Goal: Task Accomplishment & Management: Complete application form

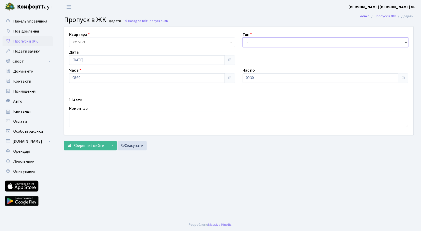
click at [261, 44] on select "- Доставка Таксі Гості Сервіс" at bounding box center [326, 43] width 166 height 10
select select "3"
click at [243, 38] on select "- Доставка Таксі Гості Сервіс" at bounding box center [326, 43] width 166 height 10
click at [98, 149] on button "Зберегти і вийти" at bounding box center [86, 146] width 44 height 10
click at [276, 39] on select "- Доставка Таксі Гості Сервіс" at bounding box center [326, 43] width 166 height 10
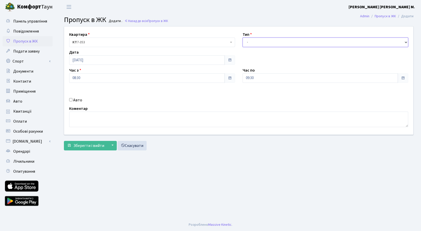
select select "3"
click at [243, 38] on select "- Доставка Таксі Гості Сервіс" at bounding box center [326, 43] width 166 height 10
click at [95, 146] on span "Зберегти і вийти" at bounding box center [88, 146] width 31 height 6
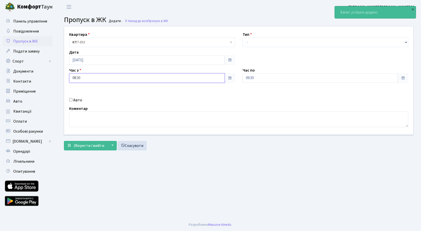
click at [93, 76] on input "08:30" at bounding box center [147, 78] width 156 height 10
click at [85, 93] on icon at bounding box center [83, 96] width 14 height 14
type input "09:30"
click at [280, 81] on input "09:30" at bounding box center [321, 78] width 156 height 10
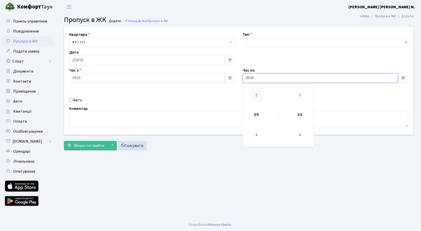
click at [258, 96] on icon at bounding box center [257, 96] width 14 height 14
type input "10:30"
click at [271, 40] on select "- Доставка Таксі Гості Сервіс" at bounding box center [326, 43] width 166 height 10
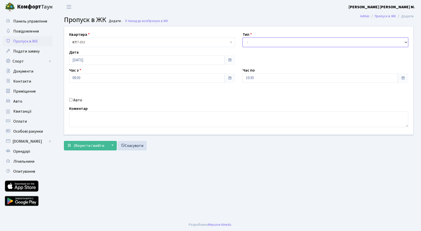
select select "3"
click at [243, 38] on select "- Доставка Таксі Гості Сервіс" at bounding box center [326, 43] width 166 height 10
click at [90, 146] on span "Зберегти і вийти" at bounding box center [88, 146] width 31 height 6
click at [258, 43] on select "- Доставка Таксі Гості Сервіс" at bounding box center [326, 43] width 166 height 10
select select "3"
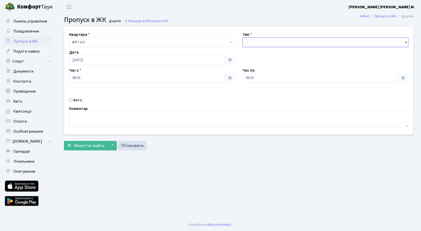
click at [243, 38] on select "- Доставка Таксі Гості Сервіс" at bounding box center [326, 43] width 166 height 10
click at [89, 80] on input "08:30" at bounding box center [147, 78] width 156 height 10
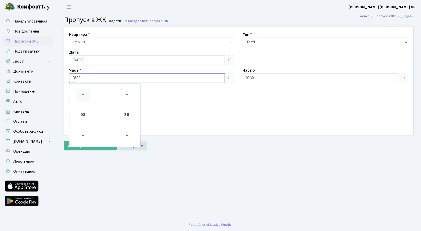
click at [83, 94] on icon at bounding box center [83, 96] width 14 height 14
type input "10:30"
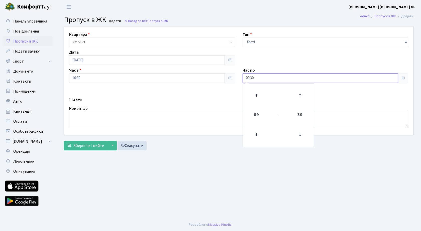
click at [266, 82] on input "09:30" at bounding box center [321, 78] width 156 height 10
click at [259, 97] on icon at bounding box center [257, 96] width 14 height 14
type input "11:30"
click at [79, 144] on span "Зберегти і вийти" at bounding box center [88, 146] width 31 height 6
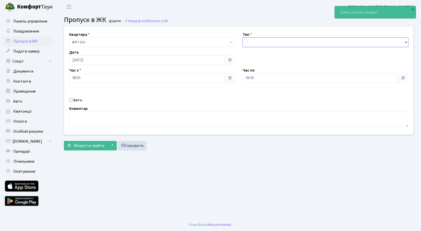
click at [297, 44] on select "- Доставка Таксі Гості Сервіс" at bounding box center [326, 43] width 166 height 10
select select "3"
click at [243, 38] on select "- Доставка Таксі Гості Сервіс" at bounding box center [326, 43] width 166 height 10
click at [125, 83] on div "Квартира <b>КТ</b>&nbsp;&nbsp;&nbsp;&nbsp;7-353 <b>КТ</b>&nbsp;&nbsp;&nbsp;&nbs…" at bounding box center [238, 81] width 357 height 108
click at [125, 81] on input "08:30" at bounding box center [147, 78] width 156 height 10
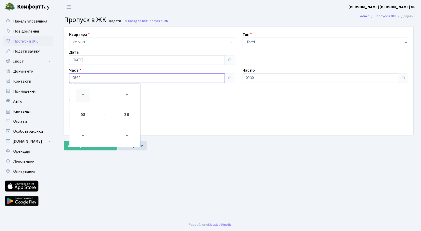
click at [85, 95] on icon at bounding box center [83, 96] width 14 height 14
type input "11:30"
click at [273, 75] on input "09:30" at bounding box center [321, 78] width 156 height 10
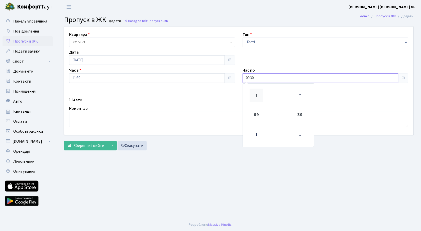
click at [252, 94] on icon at bounding box center [257, 96] width 14 height 14
click at [253, 94] on icon at bounding box center [257, 96] width 14 height 14
click at [255, 93] on icon at bounding box center [257, 96] width 14 height 14
type input "13:30"
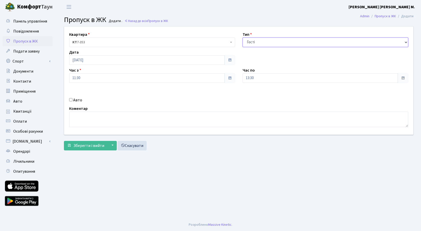
click at [270, 43] on select "- Доставка Таксі Гості Сервіс" at bounding box center [326, 43] width 166 height 10
click at [243, 38] on select "- Доставка Таксі Гості Сервіс" at bounding box center [326, 43] width 166 height 10
click at [95, 145] on span "Зберегти і вийти" at bounding box center [88, 146] width 31 height 6
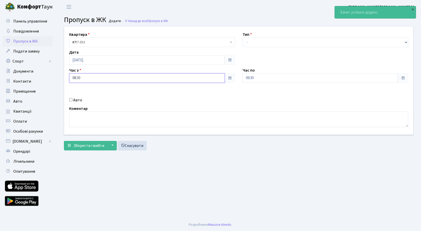
click at [114, 82] on input "08:30" at bounding box center [147, 78] width 156 height 10
click at [86, 95] on icon at bounding box center [83, 96] width 14 height 14
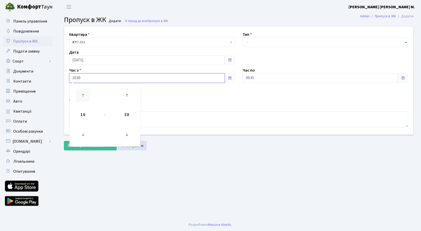
click at [85, 95] on icon at bounding box center [83, 96] width 14 height 14
click at [85, 94] on icon at bounding box center [83, 96] width 14 height 14
type input "12:30"
click at [265, 79] on input "09:30" at bounding box center [321, 78] width 156 height 10
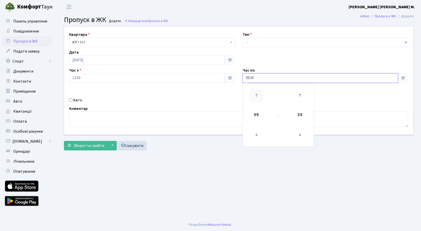
click at [257, 93] on icon at bounding box center [257, 96] width 14 height 14
click at [257, 96] on icon at bounding box center [257, 96] width 14 height 14
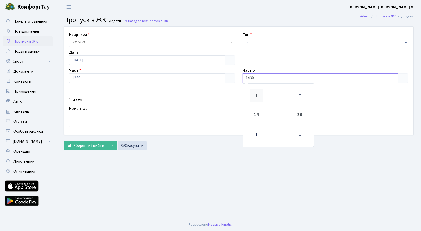
drag, startPoint x: 257, startPoint y: 96, endPoint x: 261, endPoint y: 86, distance: 10.8
click at [257, 96] on icon at bounding box center [257, 96] width 14 height 14
type input "15:30"
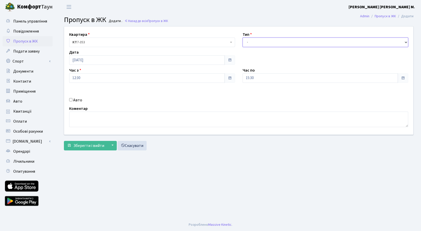
click at [261, 42] on select "- Доставка Таксі Гості Сервіс" at bounding box center [326, 43] width 166 height 10
select select "3"
click at [243, 38] on select "- Доставка Таксі Гості Сервіс" at bounding box center [326, 43] width 166 height 10
click at [95, 148] on span "Зберегти і вийти" at bounding box center [88, 146] width 31 height 6
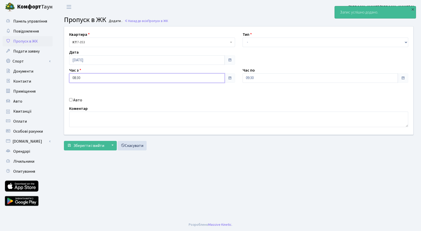
click at [105, 81] on input "08:30" at bounding box center [147, 78] width 156 height 10
click at [82, 94] on icon at bounding box center [83, 96] width 14 height 14
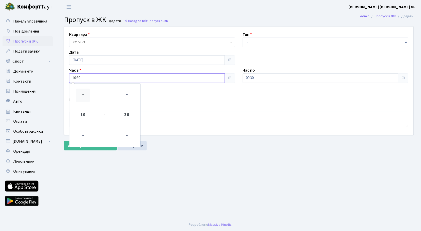
click at [82, 94] on icon at bounding box center [83, 96] width 14 height 14
click at [82, 93] on icon at bounding box center [83, 96] width 14 height 14
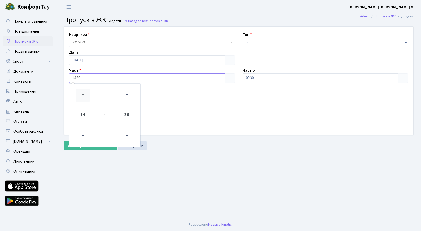
type input "15:30"
click at [269, 81] on input "09:30" at bounding box center [321, 78] width 156 height 10
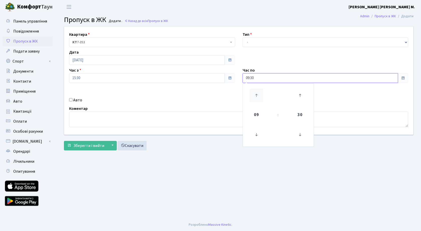
click at [258, 99] on icon at bounding box center [257, 96] width 14 height 14
click at [258, 98] on icon at bounding box center [257, 96] width 14 height 14
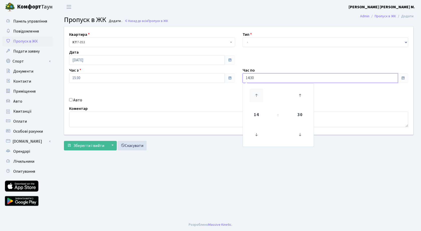
click at [257, 95] on icon at bounding box center [257, 96] width 14 height 14
click at [253, 105] on td at bounding box center [256, 96] width 25 height 22
drag, startPoint x: 255, startPoint y: 93, endPoint x: 258, endPoint y: 89, distance: 4.5
click at [256, 92] on icon at bounding box center [257, 96] width 14 height 14
click at [297, 99] on icon at bounding box center [300, 96] width 14 height 14
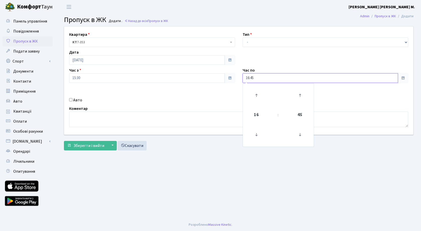
drag, startPoint x: 297, startPoint y: 98, endPoint x: 297, endPoint y: 66, distance: 32.6
click at [298, 97] on icon at bounding box center [300, 96] width 14 height 14
type input "17:00"
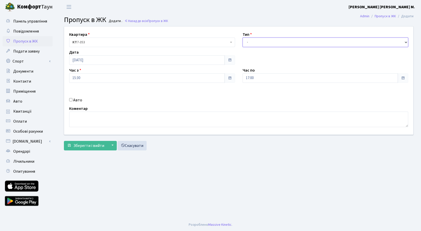
click at [255, 42] on select "- Доставка Таксі Гості Сервіс" at bounding box center [326, 43] width 166 height 10
select select "3"
click at [243, 38] on select "- Доставка Таксі Гості Сервіс" at bounding box center [326, 43] width 166 height 10
click at [95, 144] on span "Зберегти і вийти" at bounding box center [88, 146] width 31 height 6
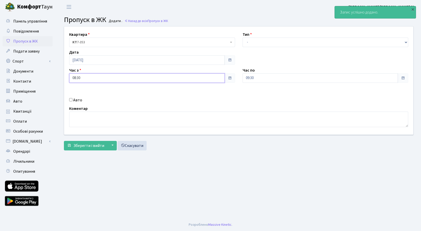
click at [100, 81] on input "08:30" at bounding box center [147, 78] width 156 height 10
click at [81, 94] on icon at bounding box center [83, 96] width 14 height 14
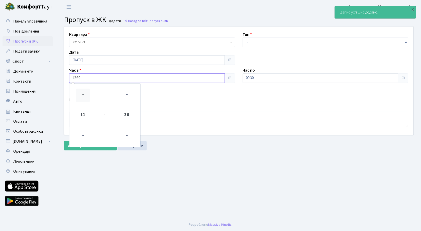
click at [81, 94] on icon at bounding box center [83, 96] width 14 height 14
click at [80, 94] on icon at bounding box center [83, 96] width 14 height 14
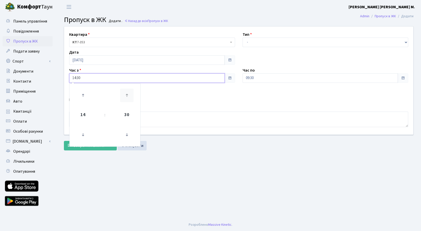
click at [127, 91] on icon at bounding box center [127, 96] width 14 height 14
type input "15:00"
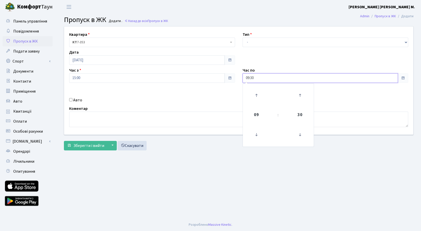
click at [272, 81] on input "09:30" at bounding box center [321, 78] width 156 height 10
click at [259, 91] on icon at bounding box center [257, 96] width 14 height 14
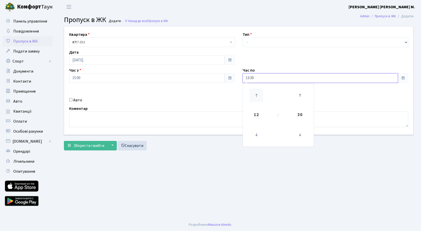
click at [259, 91] on icon at bounding box center [257, 96] width 14 height 14
click at [301, 93] on icon at bounding box center [300, 96] width 14 height 14
type input "16:45"
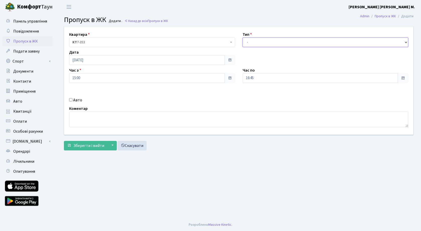
click at [266, 44] on select "- Доставка Таксі Гості Сервіс" at bounding box center [326, 43] width 166 height 10
select select "3"
click at [243, 38] on select "- Доставка Таксі Гості Сервіс" at bounding box center [326, 43] width 166 height 10
click at [82, 146] on span "Зберегти і вийти" at bounding box center [88, 146] width 31 height 6
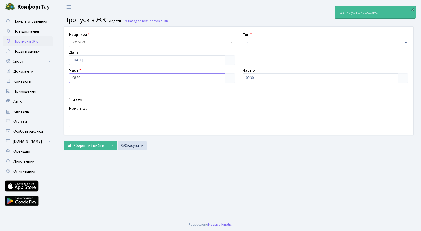
click at [104, 81] on input "08:30" at bounding box center [147, 78] width 156 height 10
click at [83, 94] on icon at bounding box center [83, 96] width 14 height 14
click at [82, 94] on icon at bounding box center [83, 96] width 14 height 14
click at [131, 94] on icon at bounding box center [127, 96] width 14 height 14
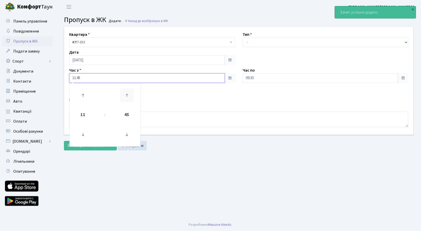
click at [131, 94] on icon at bounding box center [127, 96] width 14 height 14
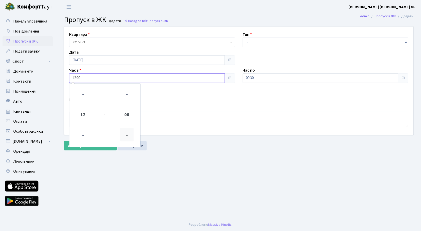
click at [123, 136] on icon at bounding box center [127, 135] width 14 height 14
type input "11:45"
click at [273, 80] on input "09:30" at bounding box center [321, 78] width 156 height 10
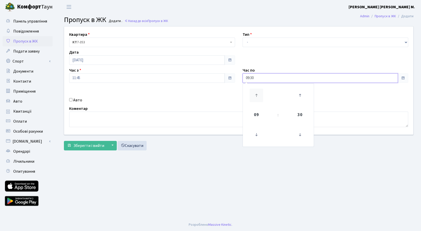
click at [258, 95] on icon at bounding box center [257, 96] width 14 height 14
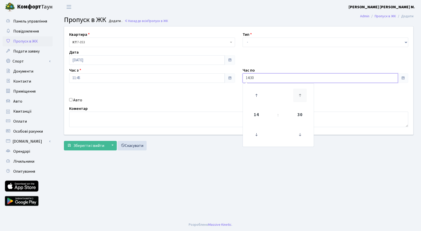
drag, startPoint x: 300, startPoint y: 135, endPoint x: 304, endPoint y: 94, distance: 41.1
click at [301, 135] on icon at bounding box center [300, 135] width 14 height 14
type input "14:15"
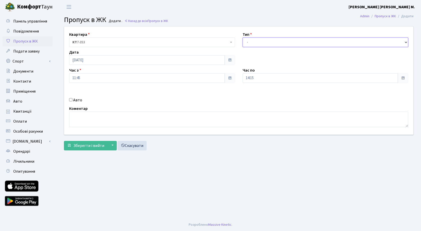
click at [276, 44] on select "- Доставка Таксі Гості Сервіс" at bounding box center [326, 43] width 166 height 10
select select "3"
click at [243, 38] on select "- Доставка Таксі Гості Сервіс" at bounding box center [326, 43] width 166 height 10
click at [100, 147] on span "Зберегти і вийти" at bounding box center [88, 146] width 31 height 6
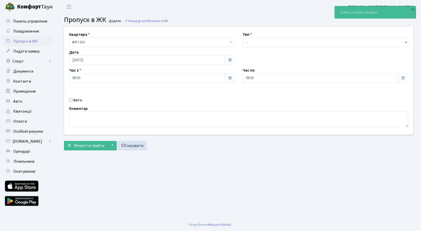
click at [22, 40] on span "Пропуск в ЖК" at bounding box center [25, 42] width 25 height 6
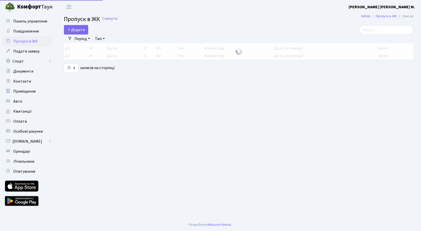
select select "25"
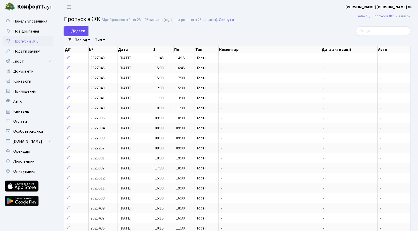
click at [76, 29] on span "Додати" at bounding box center [76, 31] width 18 height 6
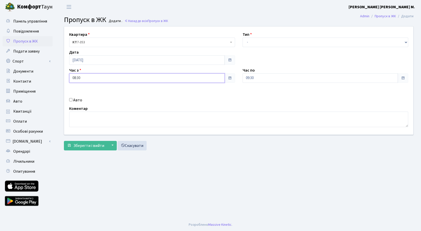
click at [91, 77] on input "08:30" at bounding box center [147, 78] width 156 height 10
click at [84, 91] on icon at bounding box center [83, 96] width 14 height 14
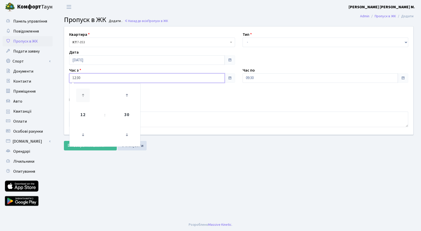
click at [84, 91] on icon at bounding box center [83, 96] width 14 height 14
type input "13:30"
click at [261, 77] on input "09:30" at bounding box center [321, 78] width 156 height 10
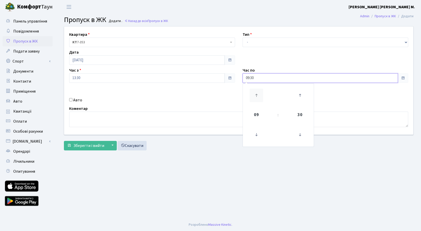
click at [257, 90] on icon at bounding box center [257, 96] width 14 height 14
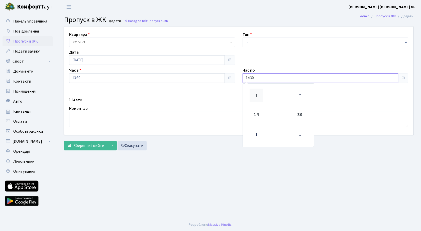
click at [257, 90] on icon at bounding box center [257, 96] width 14 height 14
click at [300, 90] on icon at bounding box center [300, 96] width 14 height 14
click at [300, 89] on icon at bounding box center [300, 96] width 14 height 14
click at [301, 94] on icon at bounding box center [300, 96] width 14 height 14
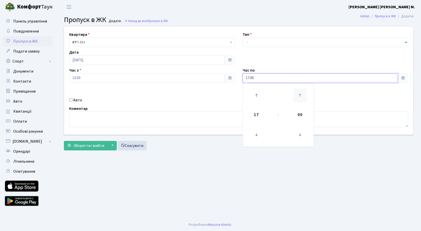
type input "17:15"
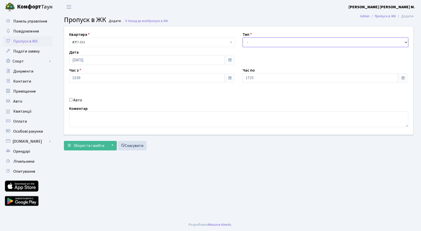
click at [277, 39] on select "- Доставка Таксі Гості Сервіс" at bounding box center [326, 43] width 166 height 10
select select "3"
click at [243, 38] on select "- Доставка Таксі Гості Сервіс" at bounding box center [326, 43] width 166 height 10
click at [83, 148] on span "Зберегти і вийти" at bounding box center [88, 146] width 31 height 6
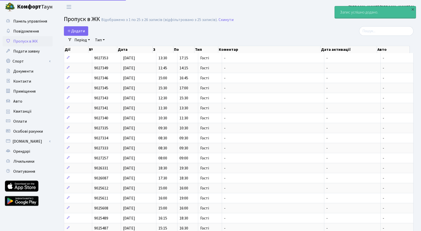
select select "25"
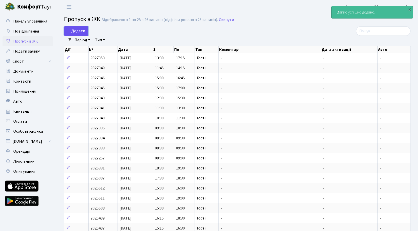
click at [76, 31] on span "Додати" at bounding box center [76, 31] width 18 height 6
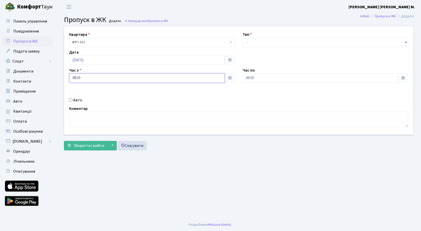
click at [84, 76] on input "08:30" at bounding box center [147, 78] width 156 height 10
drag, startPoint x: 83, startPoint y: 86, endPoint x: 81, endPoint y: 89, distance: 4.4
click at [83, 87] on td at bounding box center [82, 96] width 25 height 22
click at [81, 92] on icon at bounding box center [83, 96] width 14 height 14
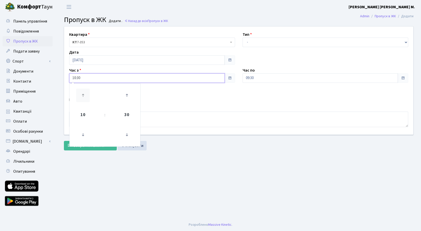
click at [81, 92] on icon at bounding box center [83, 96] width 14 height 14
type input "14:30"
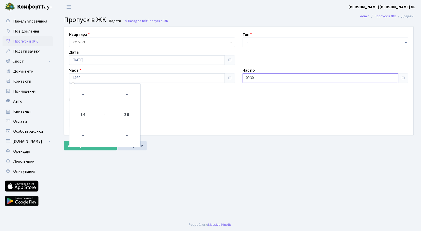
drag, startPoint x: 279, startPoint y: 76, endPoint x: 279, endPoint y: 79, distance: 2.8
click at [279, 79] on input "09:30" at bounding box center [321, 78] width 156 height 10
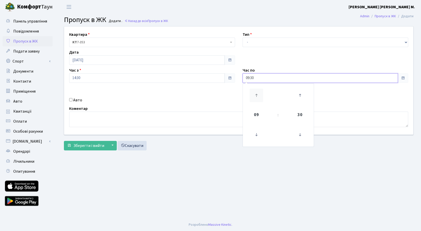
click at [255, 90] on icon at bounding box center [257, 96] width 14 height 14
click at [255, 91] on icon at bounding box center [257, 96] width 14 height 14
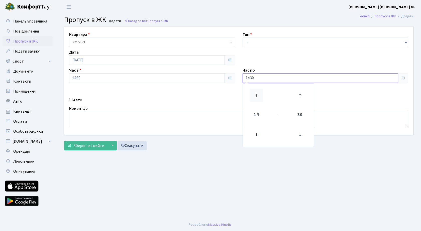
click at [255, 91] on icon at bounding box center [257, 96] width 14 height 14
type input "15:30"
drag, startPoint x: 264, startPoint y: 41, endPoint x: 266, endPoint y: 44, distance: 3.3
click at [264, 41] on select "- Доставка Таксі Гості Сервіс" at bounding box center [326, 43] width 166 height 10
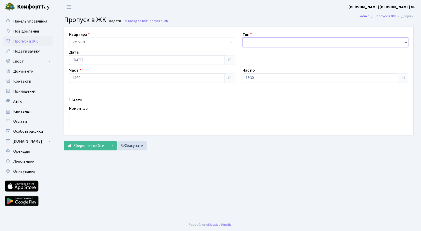
select select "3"
click at [243, 38] on select "- Доставка Таксі Гості Сервіс" at bounding box center [326, 43] width 166 height 10
click at [103, 145] on span "Зберегти і вийти" at bounding box center [88, 146] width 31 height 6
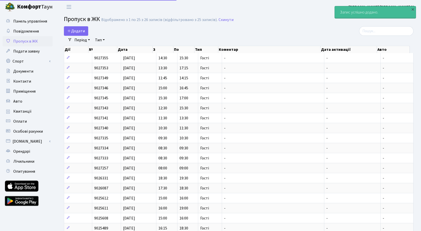
select select "25"
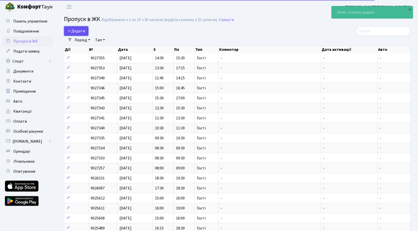
click at [85, 30] on link "Додати" at bounding box center [76, 31] width 24 height 10
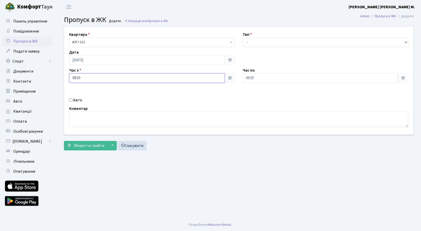
click at [98, 77] on input "08:30" at bounding box center [147, 78] width 156 height 10
click at [82, 93] on icon at bounding box center [83, 96] width 14 height 14
click at [82, 92] on icon at bounding box center [83, 96] width 14 height 14
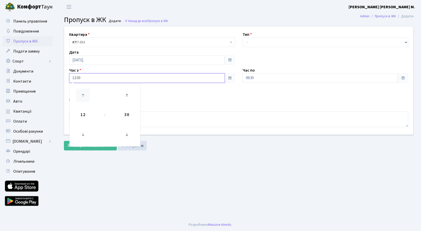
click at [82, 92] on icon at bounding box center [83, 96] width 14 height 14
click at [80, 92] on icon at bounding box center [83, 96] width 14 height 14
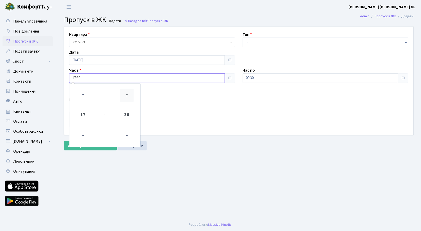
click at [126, 92] on icon at bounding box center [127, 96] width 14 height 14
type input "18:00"
click at [255, 79] on input "09:30" at bounding box center [321, 78] width 156 height 10
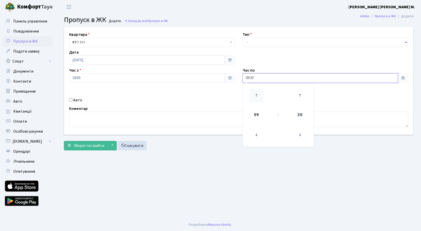
click at [258, 95] on icon at bounding box center [257, 96] width 14 height 14
click at [258, 94] on icon at bounding box center [257, 96] width 14 height 14
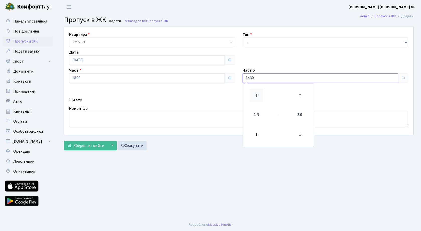
click at [258, 94] on icon at bounding box center [257, 96] width 14 height 14
click at [254, 95] on icon at bounding box center [257, 96] width 14 height 14
click at [253, 95] on icon at bounding box center [257, 96] width 14 height 14
click at [252, 95] on icon at bounding box center [257, 96] width 14 height 14
click at [298, 92] on icon at bounding box center [300, 96] width 14 height 14
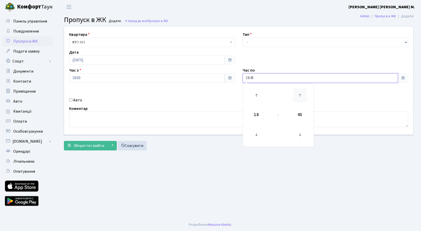
click at [298, 92] on icon at bounding box center [300, 96] width 14 height 14
type input "19:00"
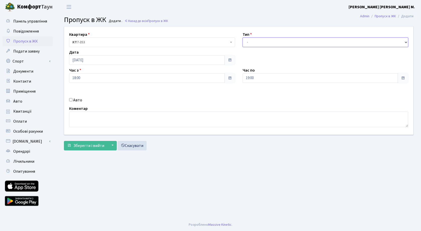
click at [290, 41] on select "- Доставка Таксі Гості Сервіс" at bounding box center [326, 43] width 166 height 10
select select "3"
click at [243, 38] on select "- Доставка Таксі Гості Сервіс" at bounding box center [326, 43] width 166 height 10
click at [95, 147] on span "Зберегти і вийти" at bounding box center [88, 146] width 31 height 6
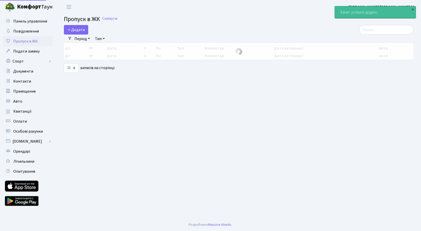
select select "25"
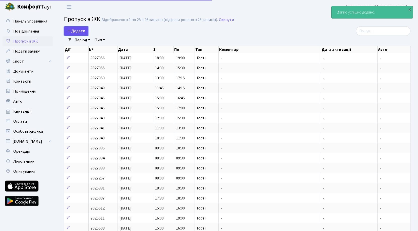
click at [77, 29] on span "Додати" at bounding box center [76, 31] width 18 height 6
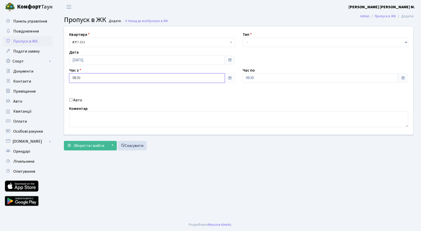
click at [107, 81] on input "08:30" at bounding box center [147, 78] width 156 height 10
click at [80, 94] on icon at bounding box center [83, 96] width 14 height 14
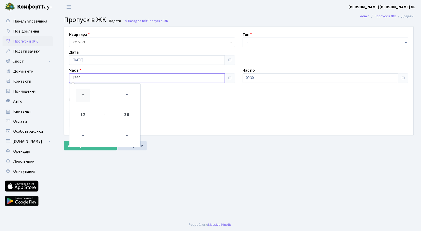
click at [80, 94] on icon at bounding box center [83, 96] width 14 height 14
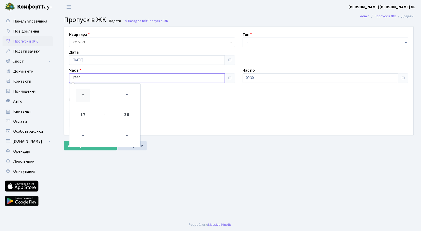
click at [80, 94] on icon at bounding box center [83, 96] width 14 height 14
type input "18:30"
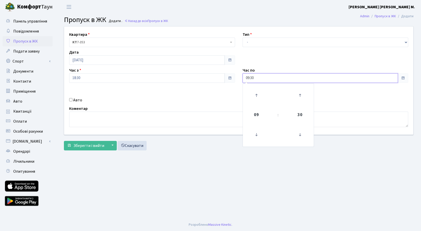
click at [264, 80] on input "09:30" at bounding box center [321, 78] width 156 height 10
click at [254, 96] on icon at bounding box center [257, 96] width 14 height 14
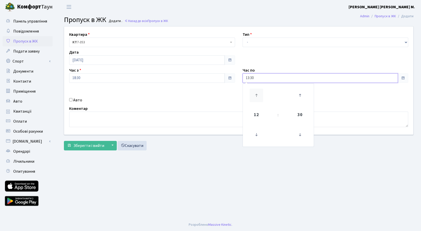
click at [254, 96] on icon at bounding box center [257, 96] width 14 height 14
click at [254, 95] on icon at bounding box center [257, 96] width 14 height 14
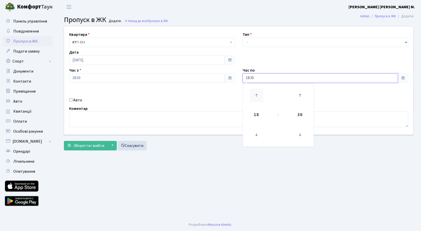
click at [254, 94] on icon at bounding box center [257, 96] width 14 height 14
type input "19:30"
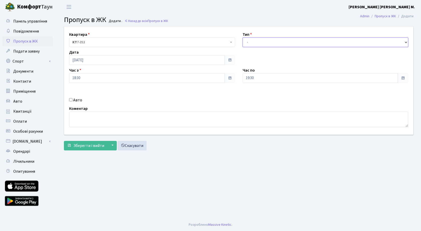
click at [268, 46] on select "- Доставка Таксі Гості Сервіс" at bounding box center [326, 43] width 166 height 10
select select "3"
click at [243, 38] on select "- Доставка Таксі Гості Сервіс" at bounding box center [326, 43] width 166 height 10
click at [79, 146] on span "Зберегти і вийти" at bounding box center [88, 146] width 31 height 6
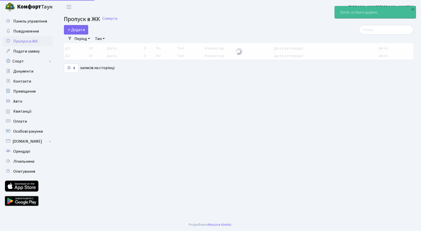
select select "25"
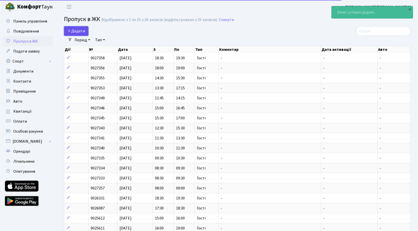
click at [81, 32] on span "Додати" at bounding box center [76, 31] width 18 height 6
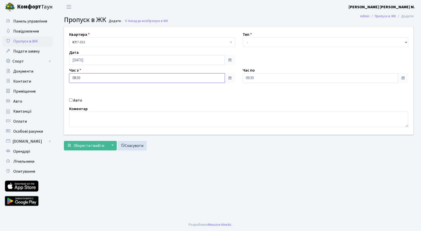
click at [97, 76] on input "08:30" at bounding box center [147, 78] width 156 height 10
click at [81, 96] on icon at bounding box center [83, 96] width 14 height 14
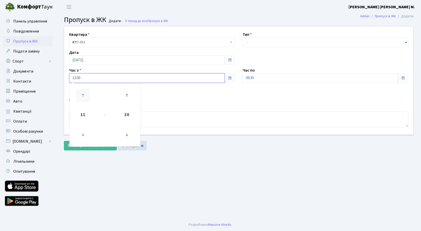
click at [81, 96] on icon at bounding box center [83, 96] width 14 height 14
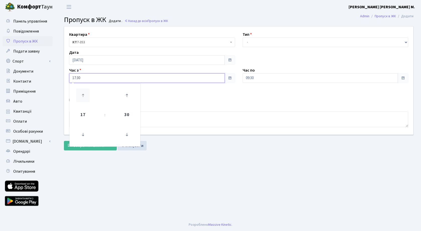
click at [81, 96] on icon at bounding box center [83, 96] width 14 height 14
type input "19:30"
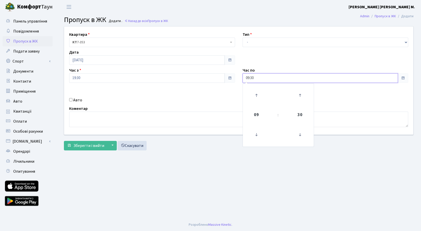
click at [261, 79] on input "09:30" at bounding box center [321, 78] width 156 height 10
click at [258, 94] on icon at bounding box center [257, 96] width 14 height 14
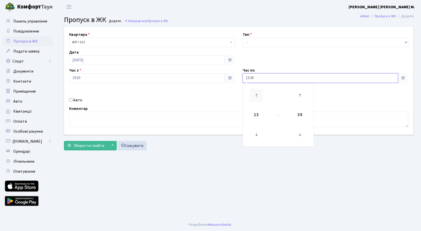
click at [258, 94] on icon at bounding box center [257, 96] width 14 height 14
click at [260, 96] on icon at bounding box center [257, 96] width 14 height 14
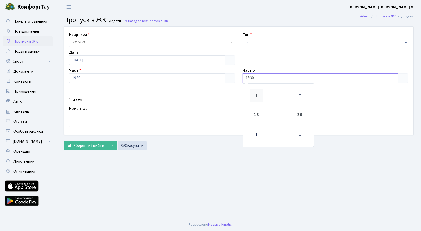
click at [260, 95] on icon at bounding box center [257, 96] width 14 height 14
click at [260, 94] on icon at bounding box center [257, 96] width 14 height 14
type input "21:30"
drag, startPoint x: 262, startPoint y: 43, endPoint x: 261, endPoint y: 46, distance: 3.5
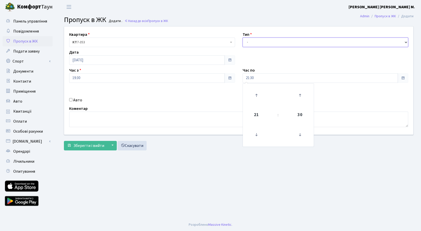
click at [262, 43] on select "- Доставка Таксі Гості Сервіс" at bounding box center [326, 43] width 166 height 10
select select "3"
click at [243, 38] on select "- Доставка Таксі Гості Сервіс" at bounding box center [326, 43] width 166 height 10
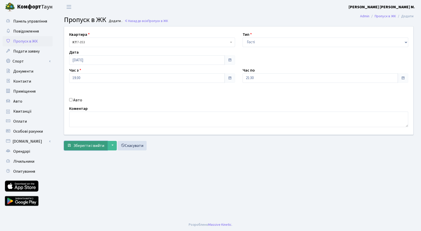
click at [99, 147] on span "Зберегти і вийти" at bounding box center [88, 146] width 31 height 6
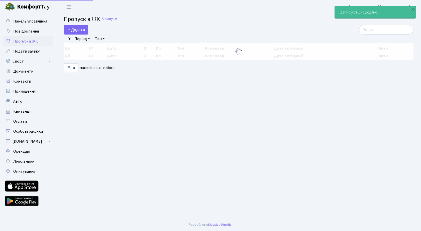
select select "25"
